Goal: Task Accomplishment & Management: Complete application form

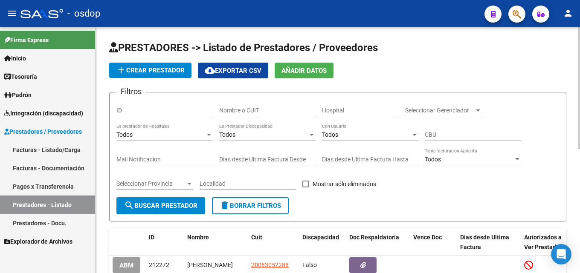
click at [245, 103] on div "Nombre o CUIT" at bounding box center [267, 107] width 96 height 17
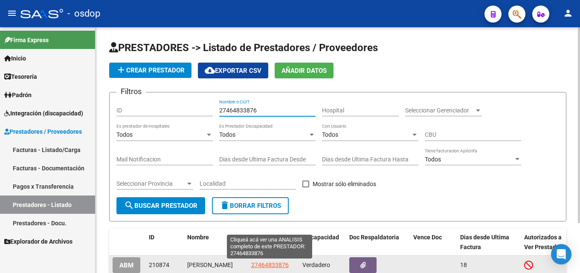
type input "27464833876"
click at [273, 265] on span "27464833876" at bounding box center [270, 265] width 38 height 7
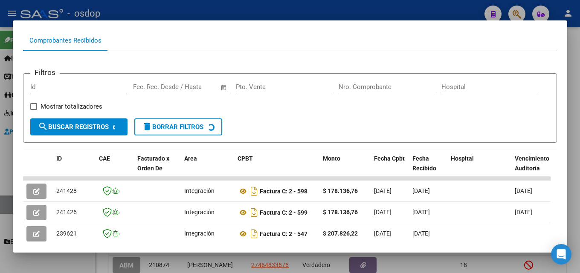
scroll to position [87, 0]
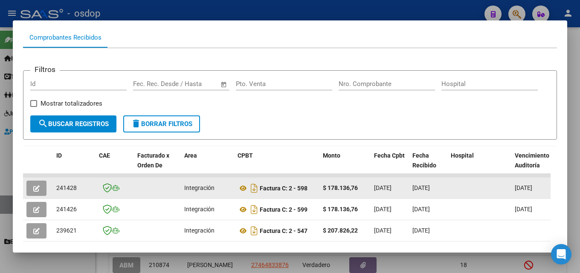
click at [36, 190] on icon "button" at bounding box center [36, 189] width 6 height 6
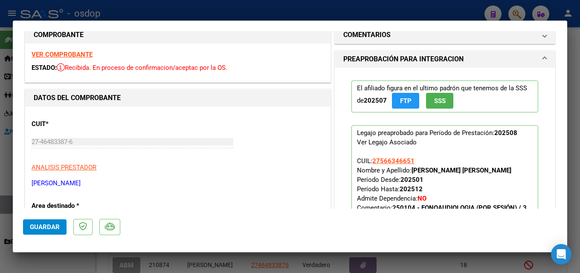
scroll to position [0, 0]
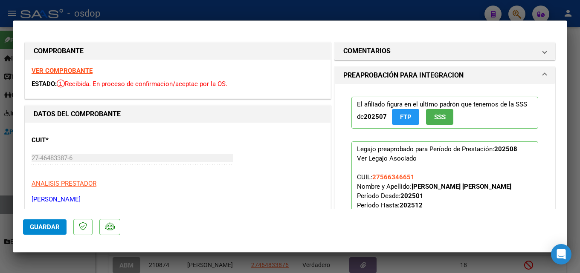
click at [580, 77] on div at bounding box center [290, 136] width 580 height 273
type input "$ 0,00"
